Goal: Task Accomplishment & Management: Manage account settings

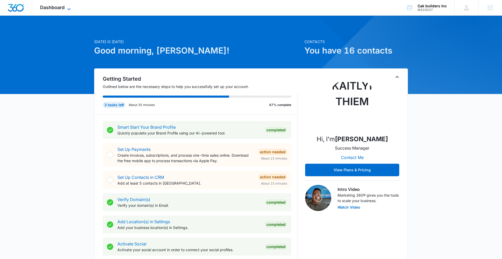
click at [67, 7] on icon at bounding box center [69, 9] width 6 height 6
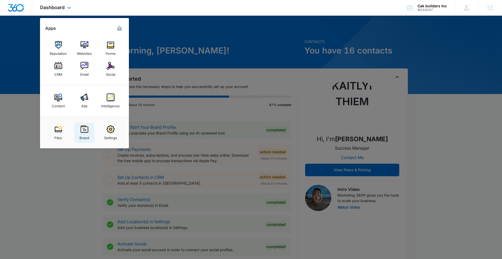
click at [79, 132] on link "Brand" at bounding box center [84, 133] width 20 height 20
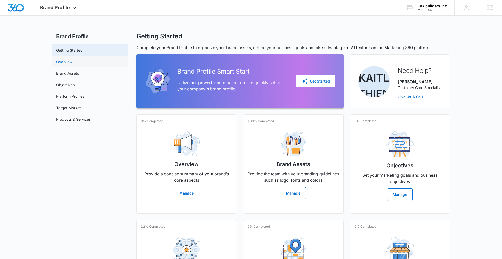
click at [72, 59] on link "Overview" at bounding box center [64, 61] width 16 height 5
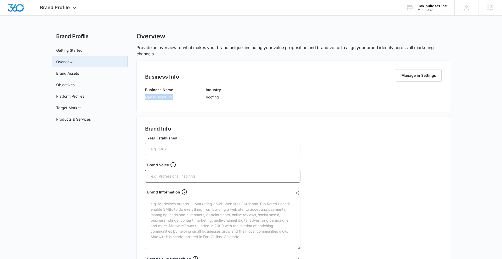
drag, startPoint x: 145, startPoint y: 97, endPoint x: 175, endPoint y: 96, distance: 29.3
click at [175, 96] on div "Business Name Cak builders Inc Industry Roofing" at bounding box center [293, 95] width 296 height 16
copy p "Cak builders Inc"
